Goal: Task Accomplishment & Management: Use online tool/utility

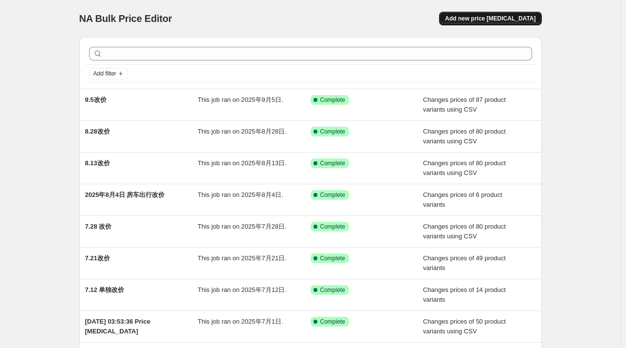
click at [483, 20] on span "Add new price [MEDICAL_DATA]" at bounding box center [490, 19] width 91 height 8
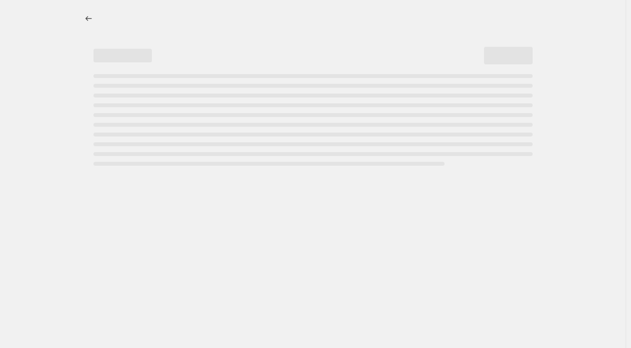
select select "percentage"
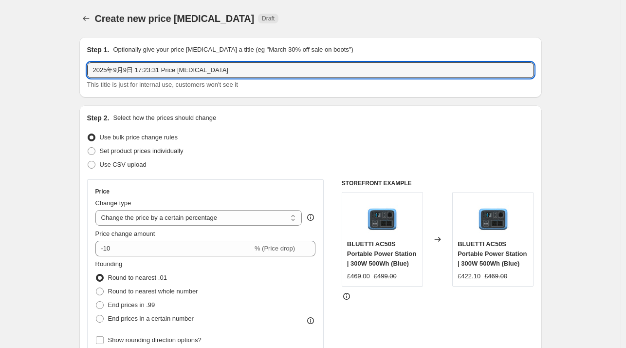
drag, startPoint x: 244, startPoint y: 68, endPoint x: 28, endPoint y: 61, distance: 215.7
type input "09.13改价_el30早鸟价结束"
click at [93, 165] on span at bounding box center [92, 165] width 8 height 8
click at [88, 161] on input "Use CSV upload" at bounding box center [88, 161] width 0 height 0
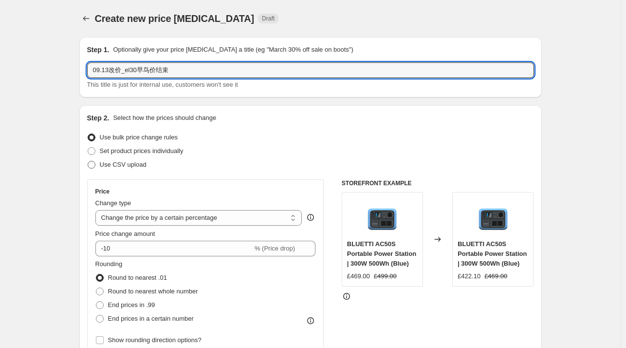
radio input "true"
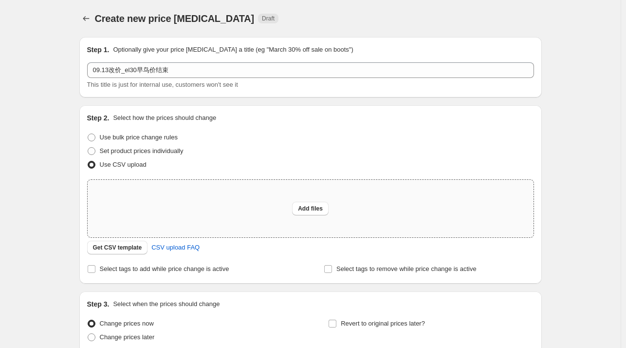
click at [181, 232] on div "Add files" at bounding box center [311, 208] width 446 height 57
type input "C:\fakepath\csv_template_user_11155.csv-0909csv.csv"
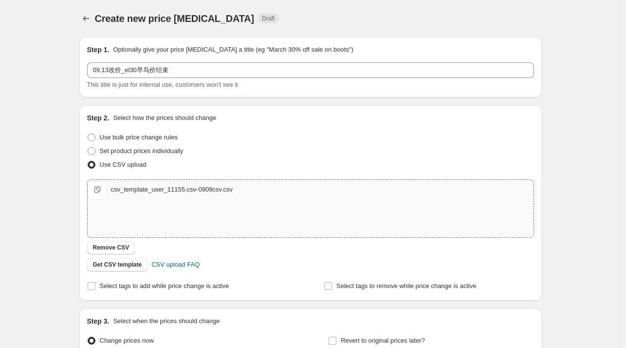
click at [40, 250] on div "Create new price change job. This page is ready Create new price change job Dra…" at bounding box center [310, 225] width 621 height 451
click at [39, 163] on div "Create new price change job. This page is ready Create new price change job Dra…" at bounding box center [310, 225] width 621 height 451
click at [142, 208] on div "csv_template_user_11155.csv-0909csv.csv csv_template_user_11155.csv-0909csv.csv" at bounding box center [311, 208] width 446 height 57
click at [117, 244] on span "Remove CSV" at bounding box center [111, 247] width 37 height 8
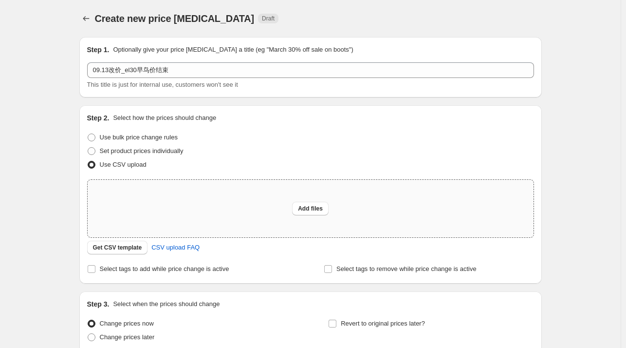
click at [147, 210] on div "Add files" at bounding box center [311, 208] width 446 height 57
type input "C:\fakepath\csv_template_user_11155.csv-0913csv.csv"
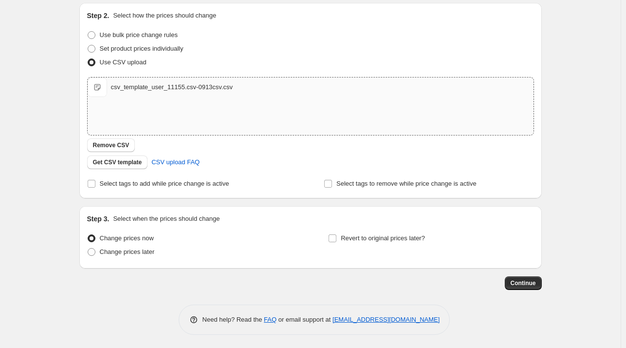
scroll to position [103, 0]
click at [335, 237] on input "Revert to original prices later?" at bounding box center [333, 237] width 8 height 8
checkbox input "true"
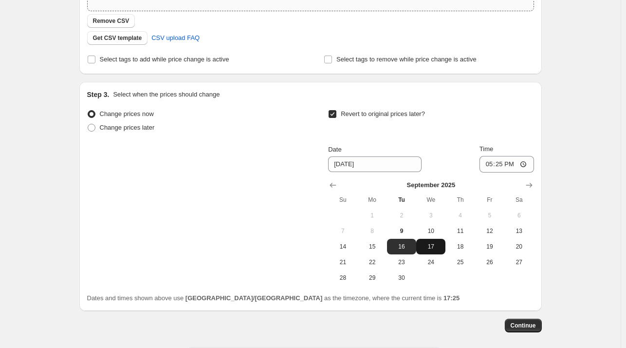
scroll to position [249, 0]
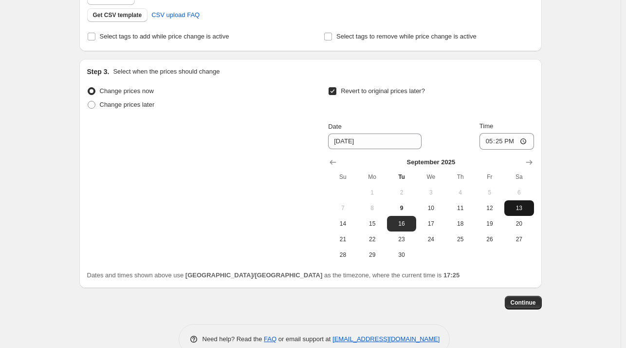
click at [520, 208] on span "13" at bounding box center [518, 208] width 21 height 8
type input "9/13/2025"
click at [513, 143] on input "17:25" at bounding box center [506, 141] width 55 height 17
click at [502, 144] on input "17:25" at bounding box center [506, 141] width 55 height 17
type input "10:00"
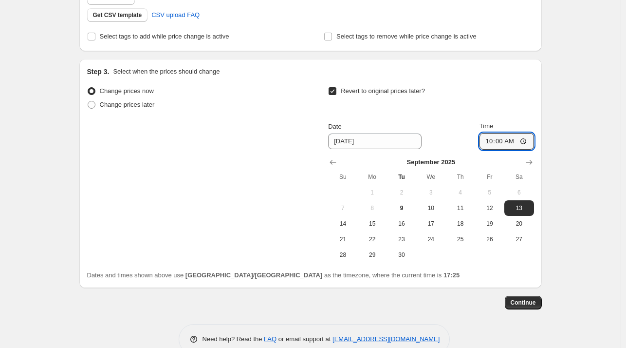
click at [602, 193] on div "Create new price change job. This page is ready Create new price change job Dra…" at bounding box center [310, 60] width 621 height 618
click at [55, 139] on div "Create new price change job. This page is ready Create new price change job Dra…" at bounding box center [310, 60] width 621 height 618
click at [61, 164] on div "Create new price change job. This page is ready Create new price change job Dra…" at bounding box center [310, 60] width 621 height 618
click at [102, 89] on span "Change prices now" at bounding box center [127, 90] width 54 height 7
click at [88, 88] on input "Change prices now" at bounding box center [88, 87] width 0 height 0
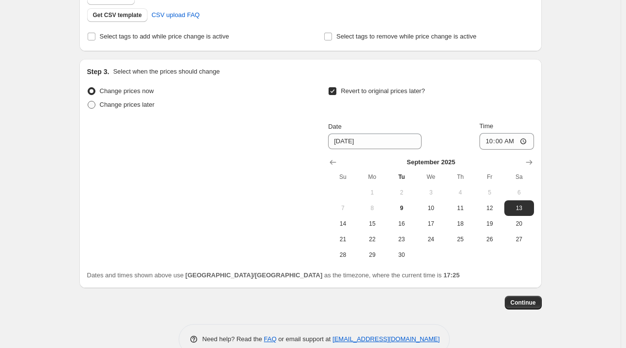
click at [101, 103] on label "Change prices later" at bounding box center [121, 105] width 68 height 14
click at [88, 101] on input "Change prices later" at bounding box center [88, 101] width 0 height 0
radio input "true"
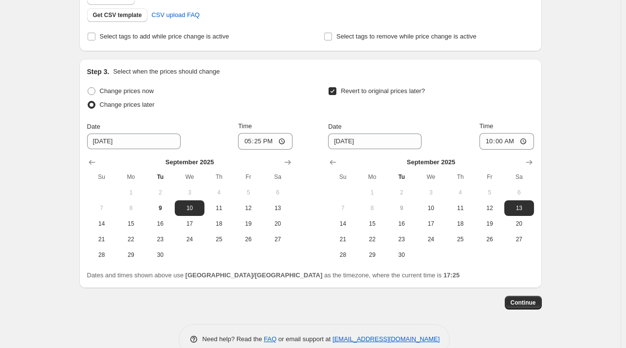
click at [114, 103] on span "Change prices later" at bounding box center [127, 104] width 55 height 7
click at [88, 101] on input "Change prices later" at bounding box center [88, 101] width 0 height 0
click at [94, 90] on span at bounding box center [92, 91] width 8 height 8
click at [88, 88] on input "Change prices now" at bounding box center [88, 87] width 0 height 0
radio input "true"
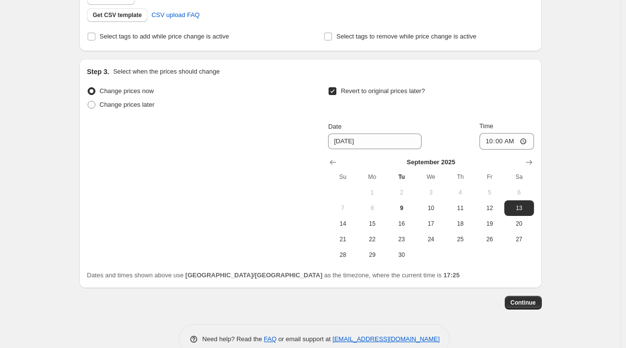
click at [618, 143] on div "Create new price change job. This page is ready Create new price change job Dra…" at bounding box center [310, 60] width 621 height 618
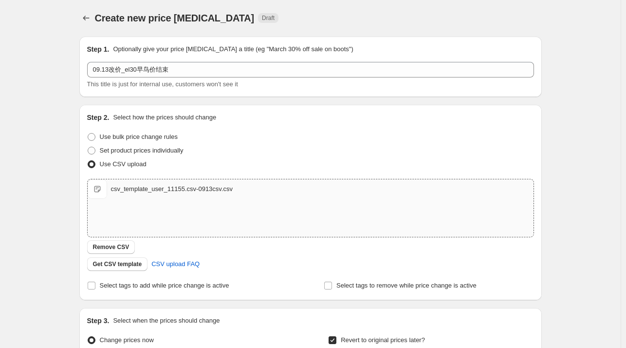
scroll to position [0, 0]
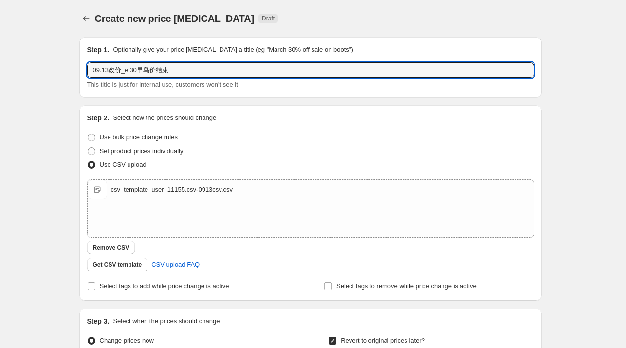
drag, startPoint x: 180, startPoint y: 72, endPoint x: -4, endPoint y: 63, distance: 184.7
click at [0, 63] on html "Home Settings Plans Skip to content Create new price change job. This page is r…" at bounding box center [313, 174] width 626 height 348
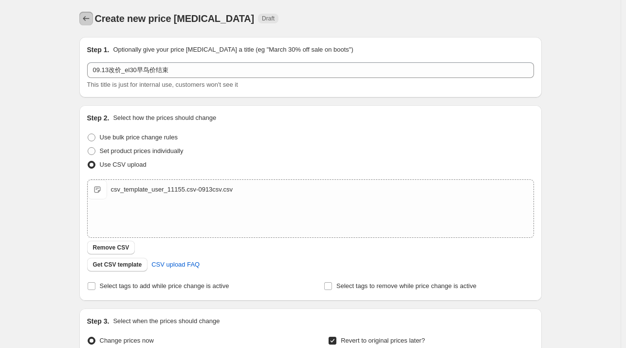
click at [88, 18] on icon "Price change jobs" at bounding box center [86, 19] width 10 height 10
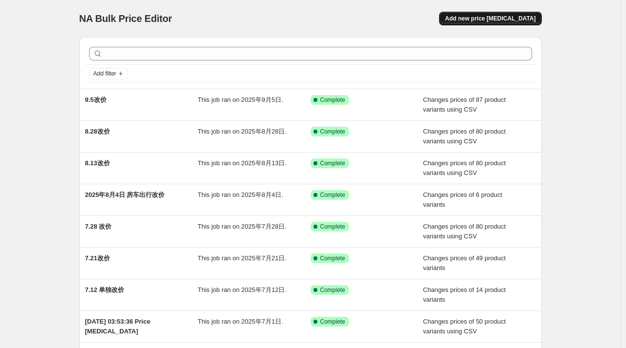
click at [516, 20] on span "Add new price change job" at bounding box center [490, 19] width 91 height 8
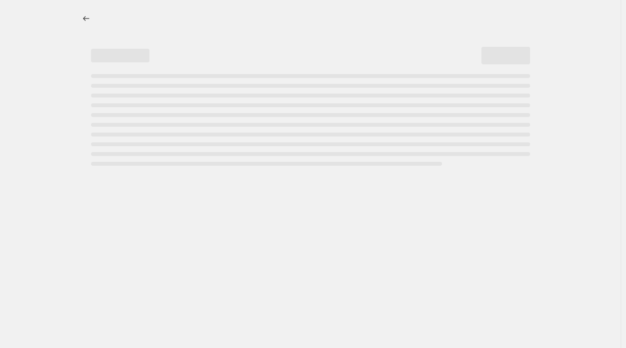
select select "percentage"
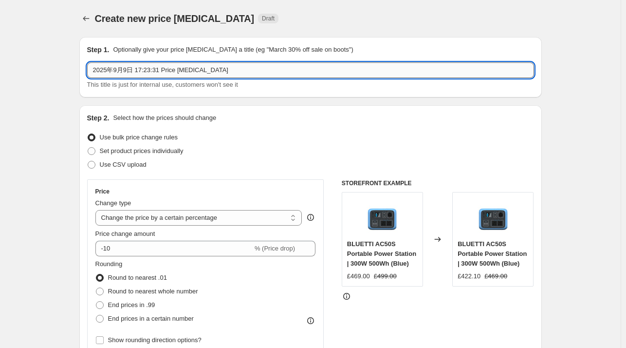
click at [140, 69] on input "2025年9月9日 17:23:31 Price change job" at bounding box center [310, 70] width 447 height 16
paste input "09.13改价_el30早鸟价结束"
type input "09.13改价_el30早鸟价结束"
click at [124, 167] on span "Use CSV upload" at bounding box center [123, 164] width 47 height 7
click at [88, 161] on input "Use CSV upload" at bounding box center [88, 161] width 0 height 0
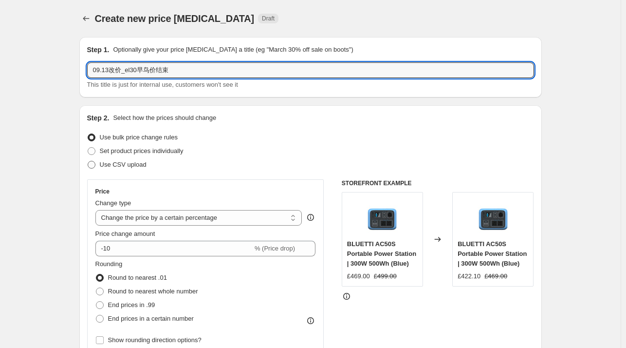
radio input "true"
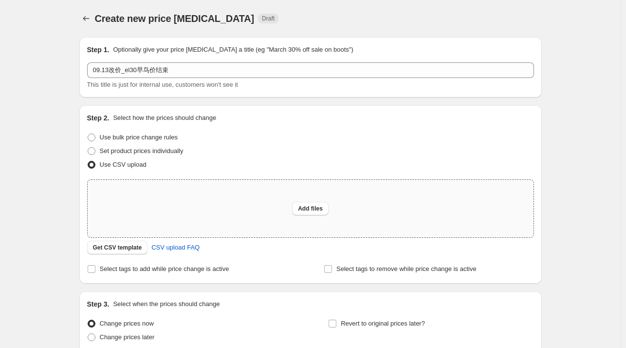
click at [177, 209] on div "Add files" at bounding box center [311, 208] width 446 height 57
type input "C:\fakepath\csv_template_user_11155.csv-0913csv.csv"
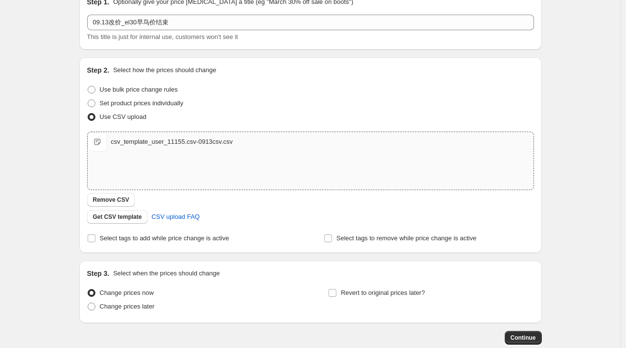
scroll to position [103, 0]
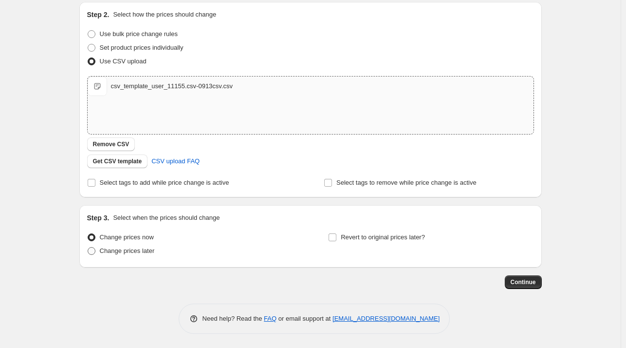
click at [142, 253] on span "Change prices later" at bounding box center [127, 250] width 55 height 7
click at [88, 247] on input "Change prices later" at bounding box center [88, 247] width 0 height 0
radio input "true"
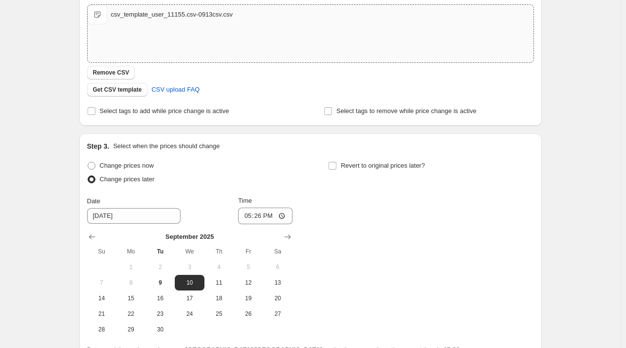
scroll to position [270, 0]
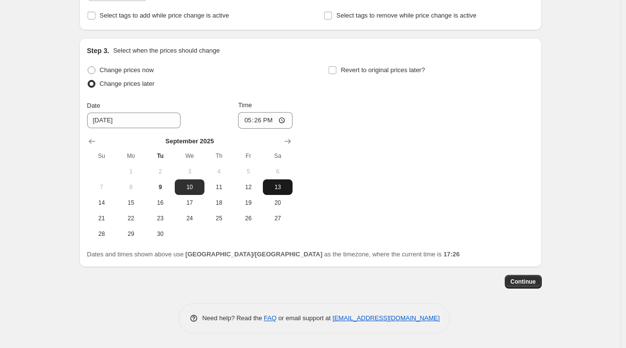
click at [274, 189] on span "13" at bounding box center [277, 187] width 21 height 8
type input "9/13/2025"
click at [261, 119] on input "17:26" at bounding box center [265, 120] width 55 height 17
type input "10:00"
click at [41, 199] on div "Create new price change job. This page is ready Create new price change job Dra…" at bounding box center [310, 39] width 621 height 618
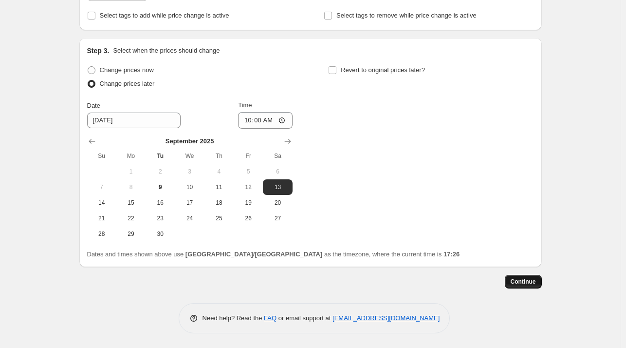
click at [528, 279] on span "Continue" at bounding box center [523, 281] width 25 height 8
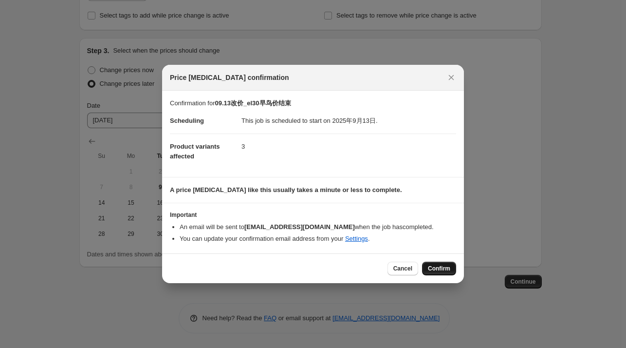
click at [436, 268] on span "Confirm" at bounding box center [439, 268] width 22 height 8
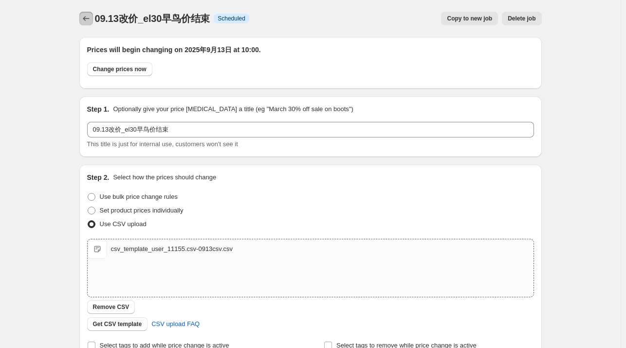
click at [88, 17] on icon "Price change jobs" at bounding box center [86, 19] width 10 height 10
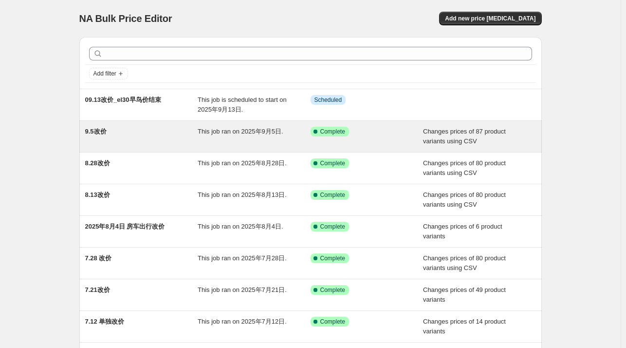
click at [163, 139] on div "9.5改价" at bounding box center [141, 136] width 113 height 19
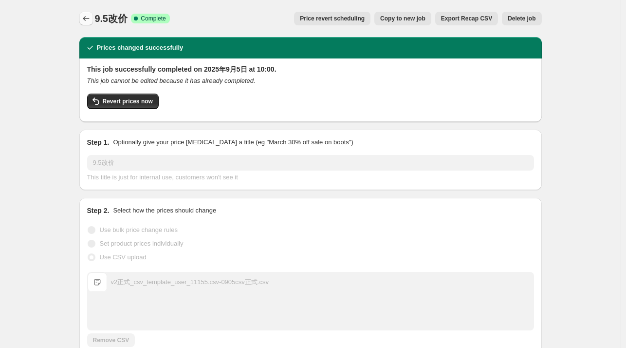
click at [85, 16] on icon "Price change jobs" at bounding box center [86, 19] width 10 height 10
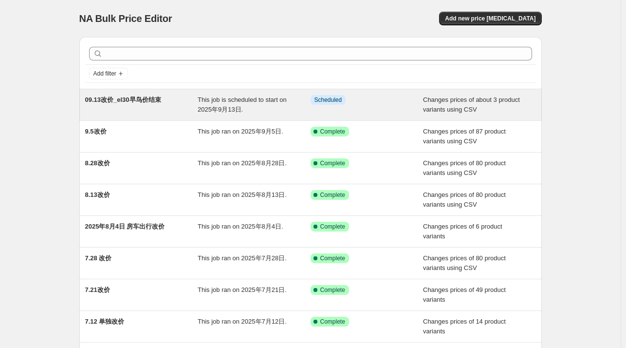
click at [144, 92] on div "09.13改价_el30早鸟价结束 This job is scheduled to start on 2025年9月13日. Info Scheduled …" at bounding box center [310, 104] width 462 height 31
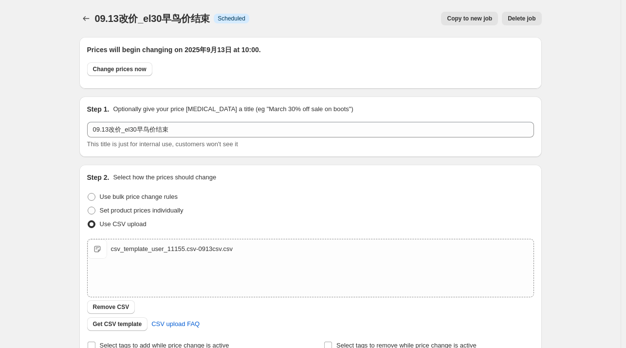
click at [56, 251] on div "09.13改价_el30早鸟价结束. This page is ready 09.13改价_el30早鸟价结束 Info Scheduled Copy to …" at bounding box center [310, 338] width 621 height 677
click at [90, 20] on icon "Price change jobs" at bounding box center [86, 19] width 10 height 10
